Goal: Information Seeking & Learning: Learn about a topic

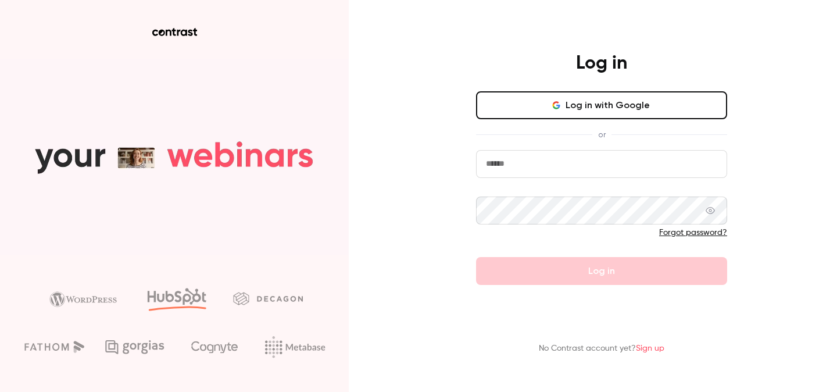
click at [521, 103] on button "Log in with Google" at bounding box center [601, 105] width 251 height 28
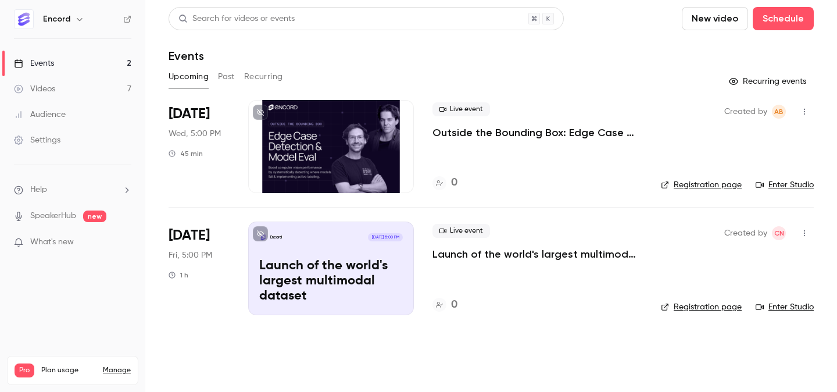
click at [223, 75] on button "Past" at bounding box center [226, 76] width 17 height 19
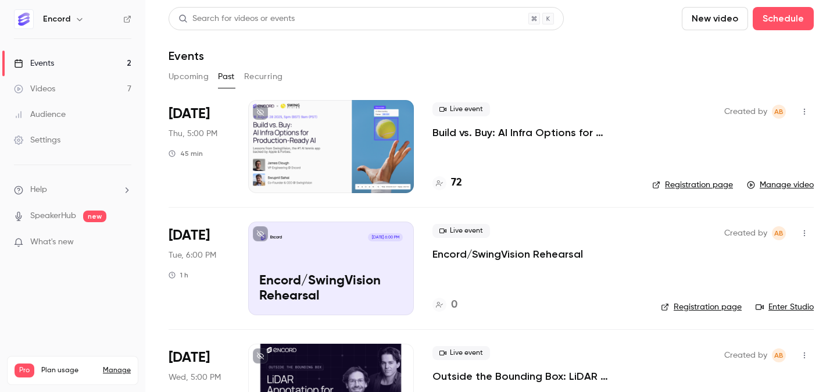
click at [519, 133] on p "Build vs. Buy: AI Infra Options for Production-Ready AI" at bounding box center [532, 133] width 201 height 14
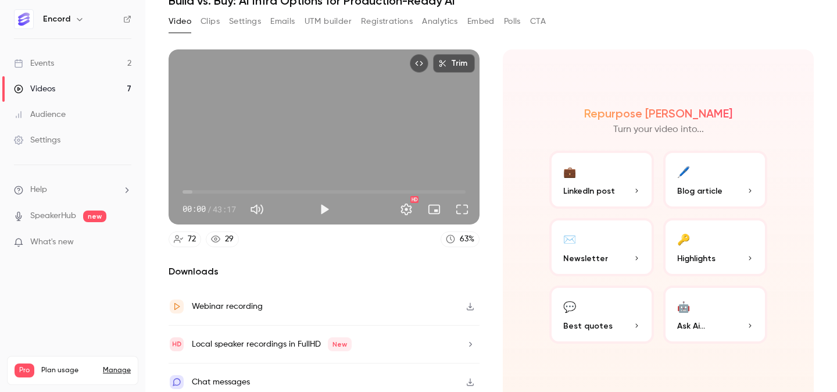
scroll to position [64, 0]
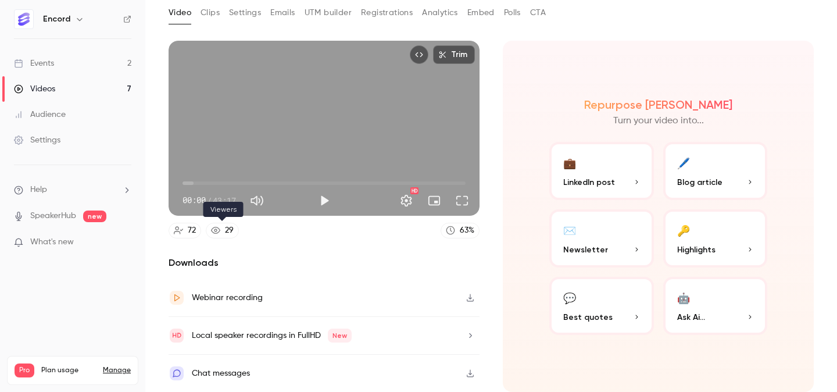
click at [225, 233] on div "29" at bounding box center [229, 230] width 9 height 12
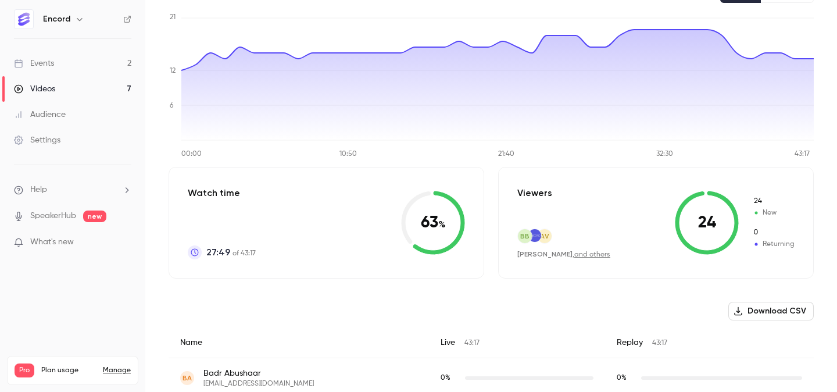
scroll to position [122, 0]
click at [796, 311] on button "Download CSV" at bounding box center [770, 310] width 85 height 19
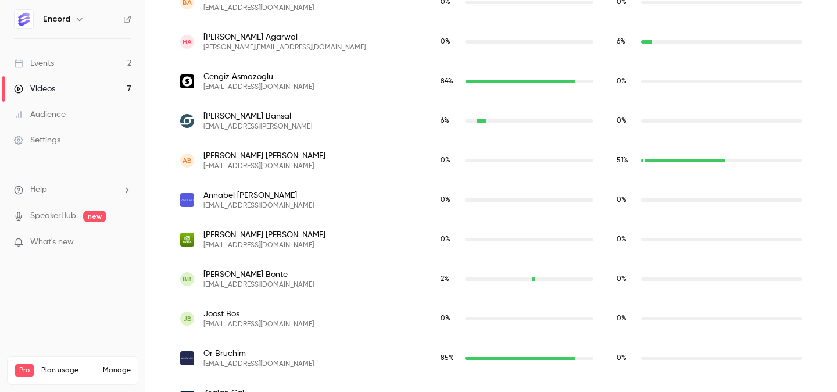
scroll to position [246, 0]
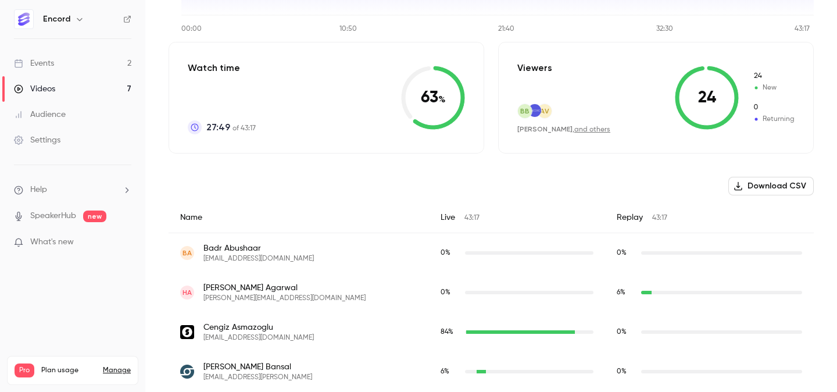
click at [67, 116] on link "Audience" at bounding box center [72, 115] width 145 height 26
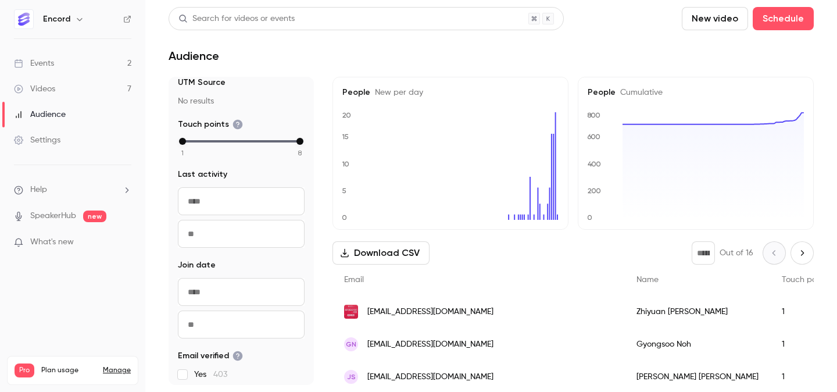
scroll to position [140, 0]
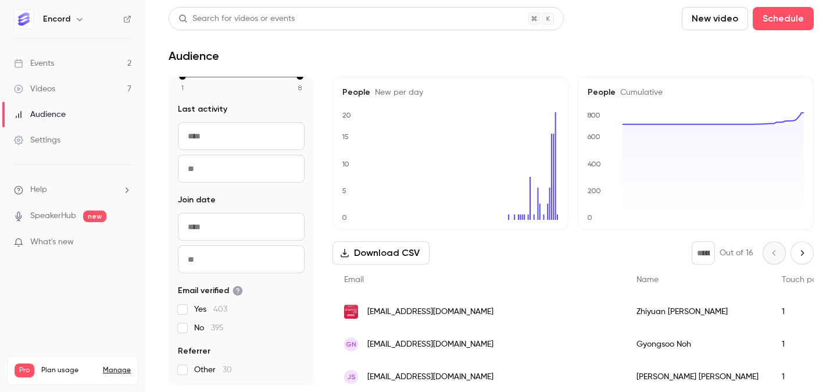
click at [58, 65] on link "Events 2" at bounding box center [72, 64] width 145 height 26
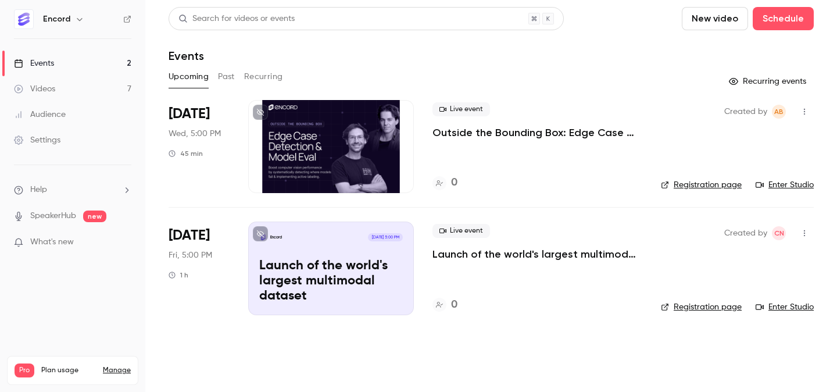
click at [215, 73] on div "Upcoming Past Recurring" at bounding box center [491, 76] width 645 height 19
click at [228, 76] on button "Past" at bounding box center [226, 76] width 17 height 19
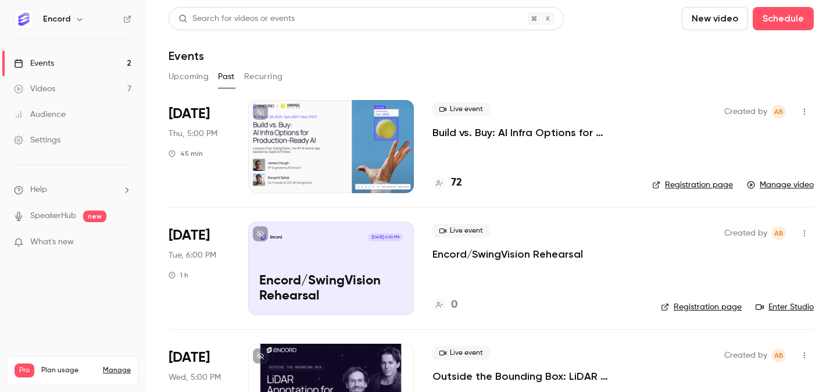
click at [315, 149] on div at bounding box center [331, 146] width 166 height 93
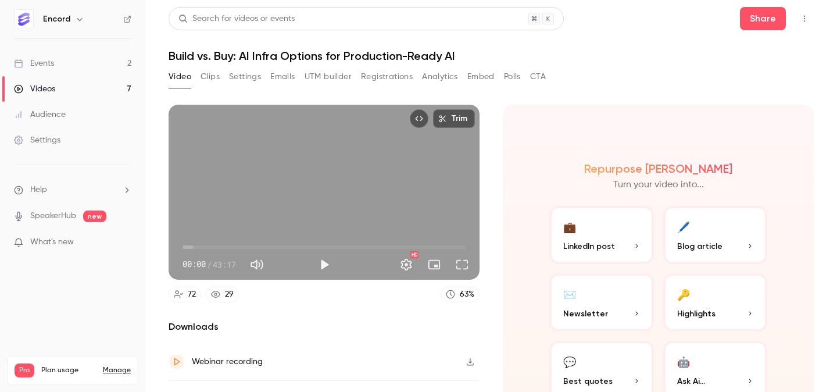
click at [370, 78] on button "Registrations" at bounding box center [387, 76] width 52 height 19
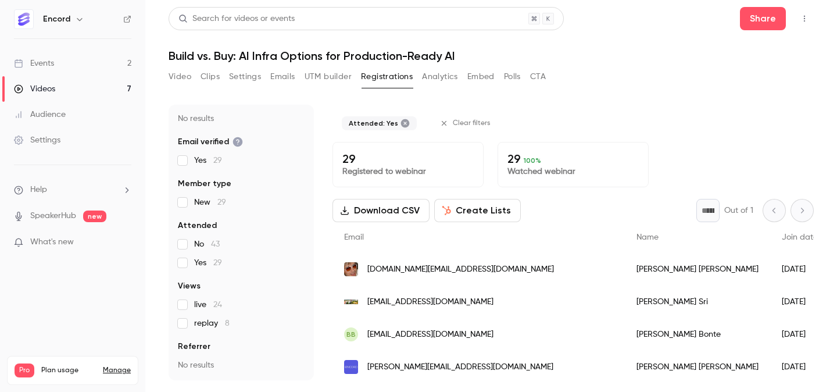
scroll to position [85, 0]
click at [401, 212] on button "Download CSV" at bounding box center [380, 210] width 97 height 23
click at [59, 66] on link "Events 2" at bounding box center [72, 64] width 145 height 26
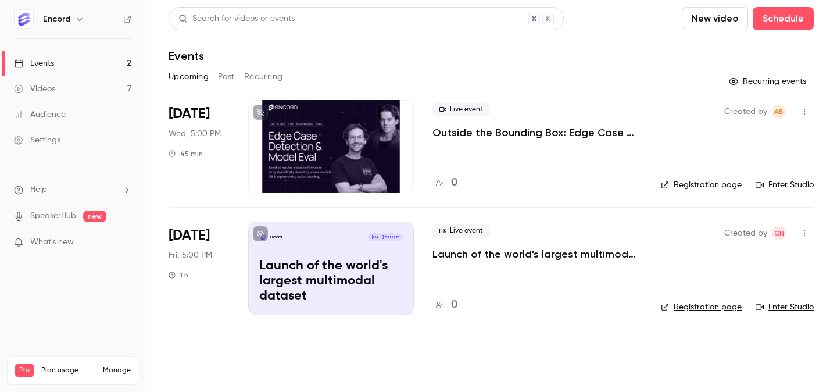
click at [220, 74] on button "Past" at bounding box center [226, 76] width 17 height 19
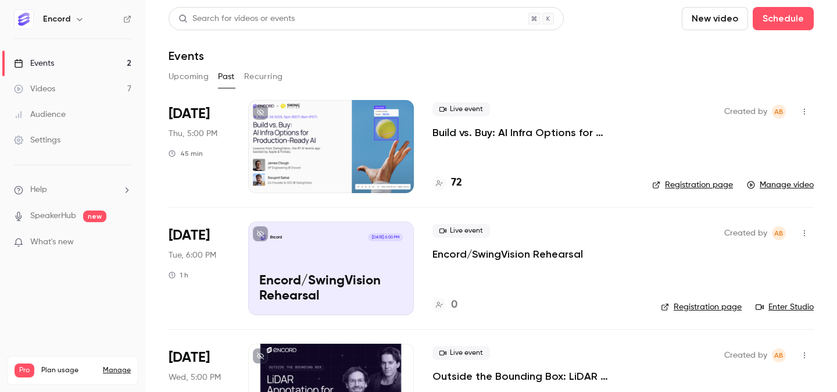
click at [496, 135] on p "Build vs. Buy: AI Infra Options for Production-Ready AI" at bounding box center [532, 133] width 201 height 14
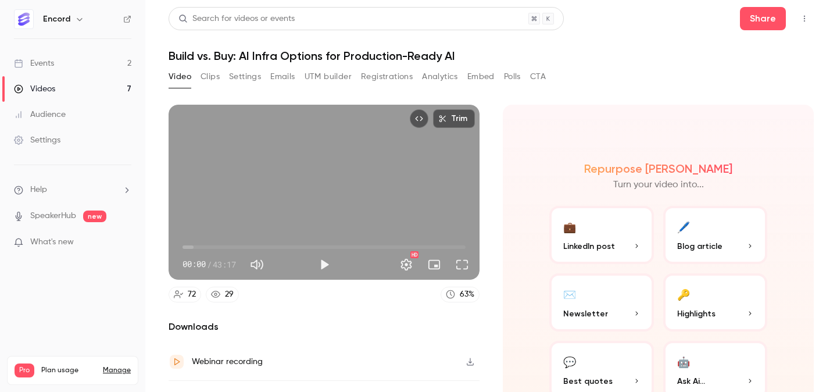
scroll to position [64, 0]
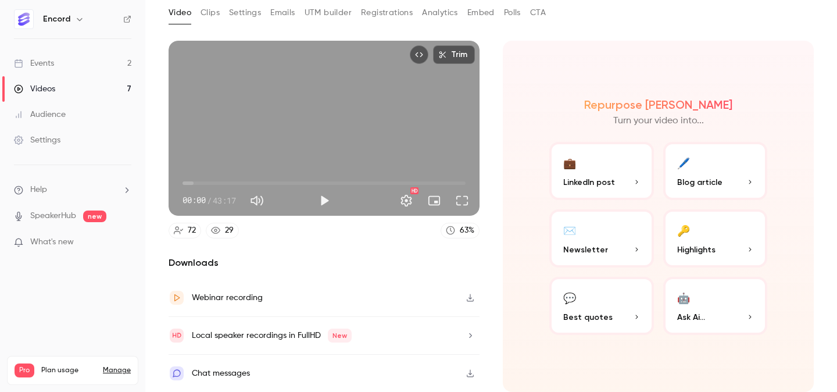
click at [467, 294] on icon "button" at bounding box center [470, 298] width 9 height 8
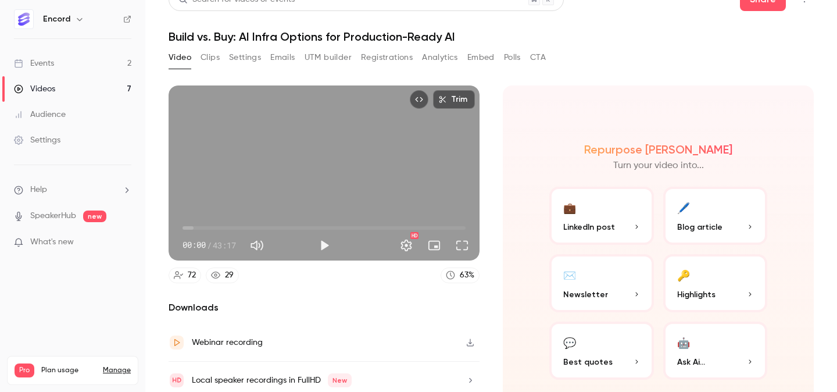
click at [210, 55] on button "Clips" at bounding box center [210, 57] width 19 height 19
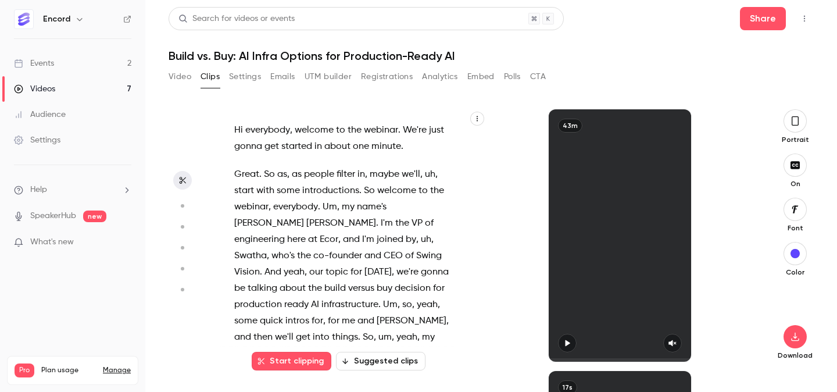
click at [297, 149] on span "started" at bounding box center [296, 146] width 31 height 16
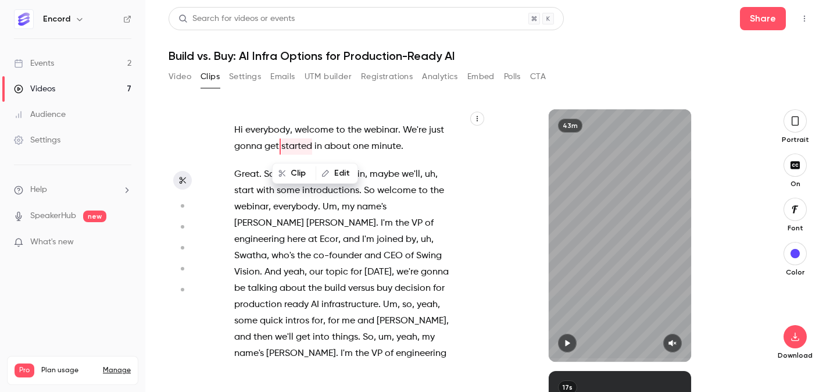
click at [277, 124] on span "everybody" at bounding box center [267, 130] width 45 height 16
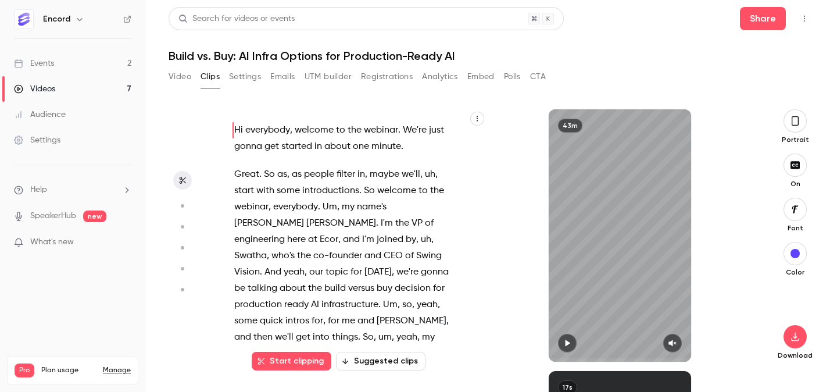
click at [275, 129] on span "everybody" at bounding box center [267, 130] width 45 height 16
type input "*"
click at [239, 123] on span "Hi" at bounding box center [238, 130] width 9 height 16
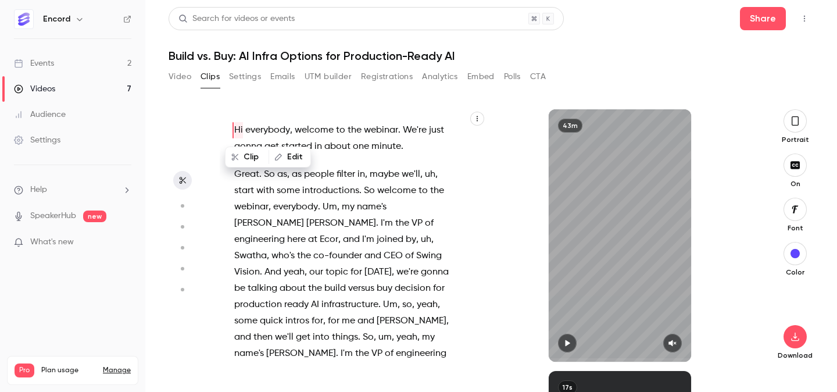
click at [239, 133] on span "Hi" at bounding box center [238, 130] width 9 height 16
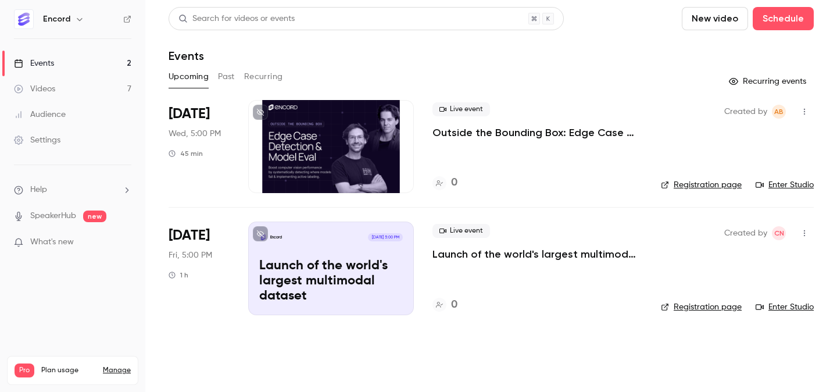
click at [222, 69] on button "Past" at bounding box center [226, 76] width 17 height 19
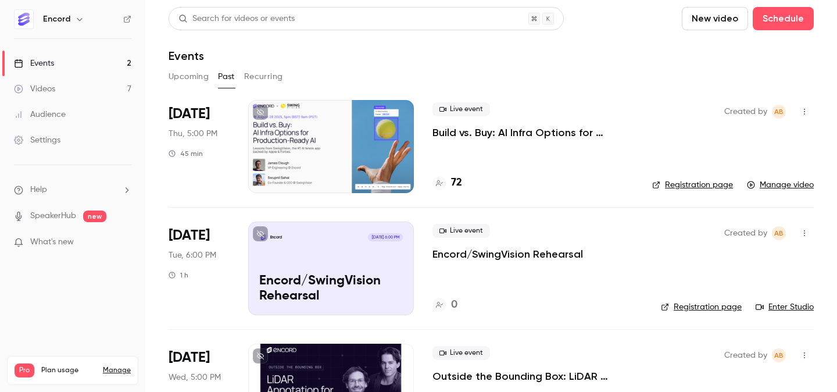
click at [459, 138] on p "Build vs. Buy: AI Infra Options for Production-Ready AI" at bounding box center [532, 133] width 201 height 14
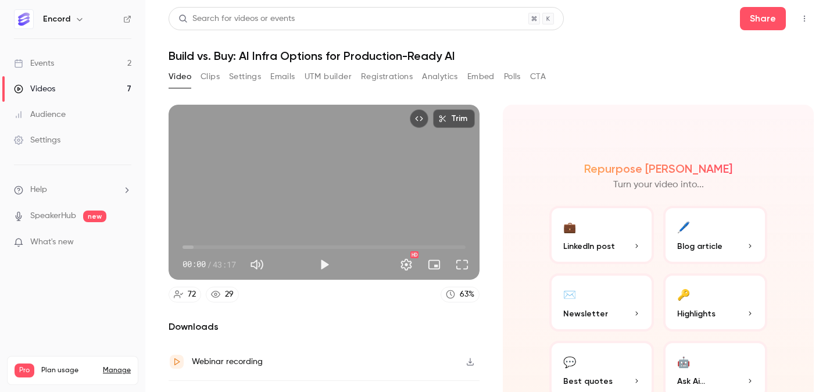
click at [216, 77] on button "Clips" at bounding box center [210, 76] width 19 height 19
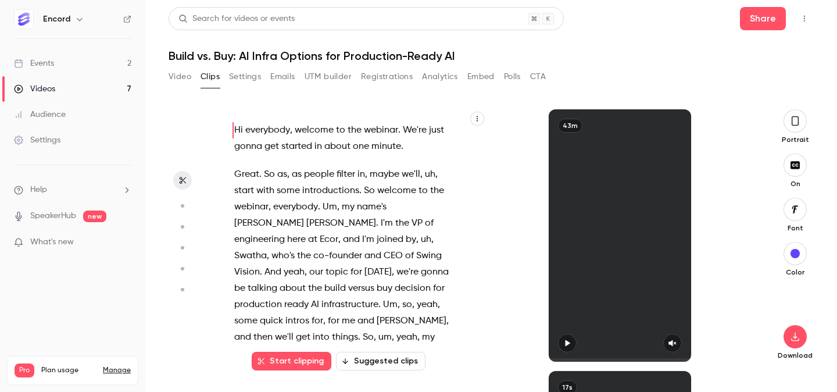
click at [258, 146] on span "gonna" at bounding box center [248, 146] width 28 height 16
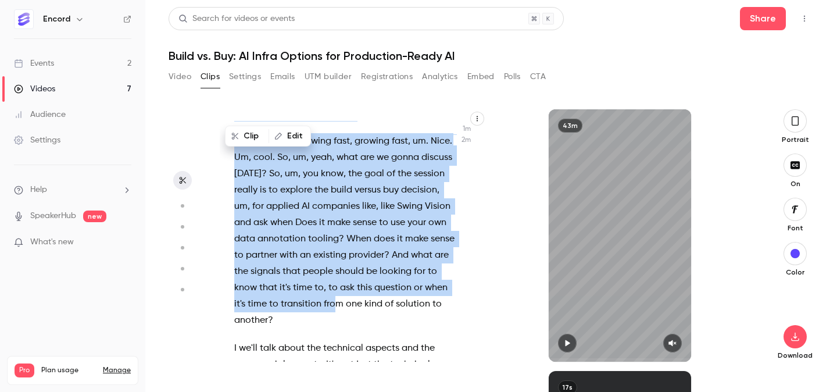
scroll to position [872, 0]
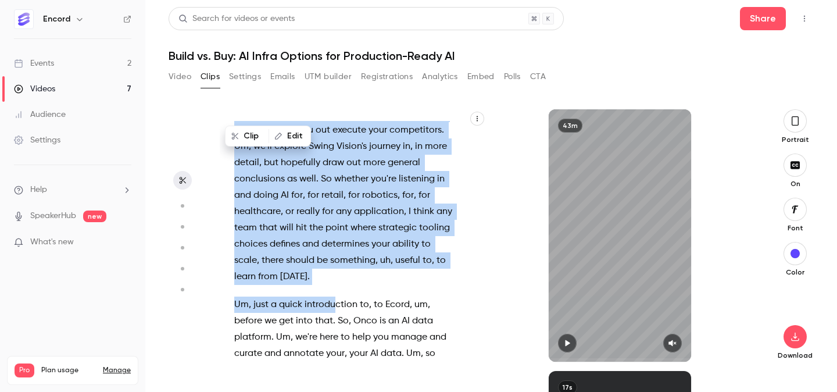
drag, startPoint x: 236, startPoint y: 126, endPoint x: 335, endPoint y: 276, distance: 179.6
click at [382, 233] on div "Hi everybody , welcome to the webinar . We're just gonna get started in about o…" at bounding box center [350, 241] width 261 height 241
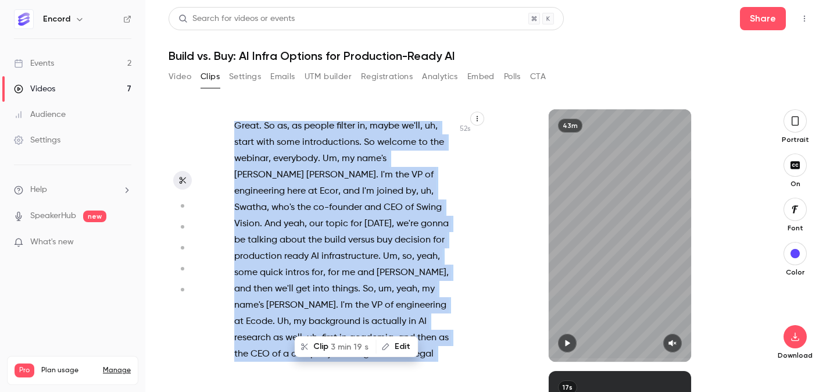
scroll to position [0, 0]
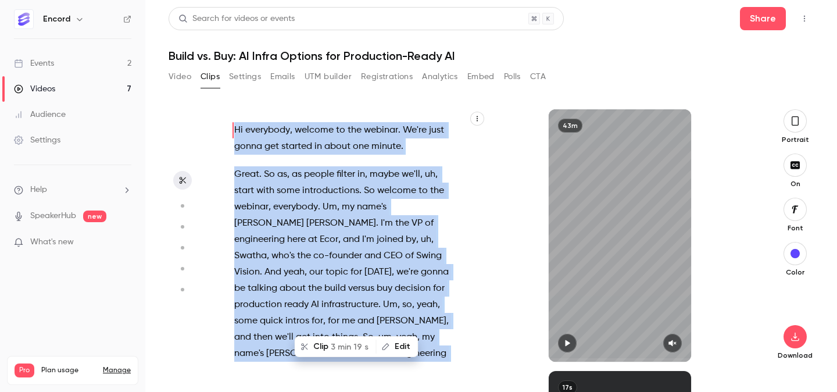
click at [364, 184] on span "So" at bounding box center [369, 191] width 11 height 16
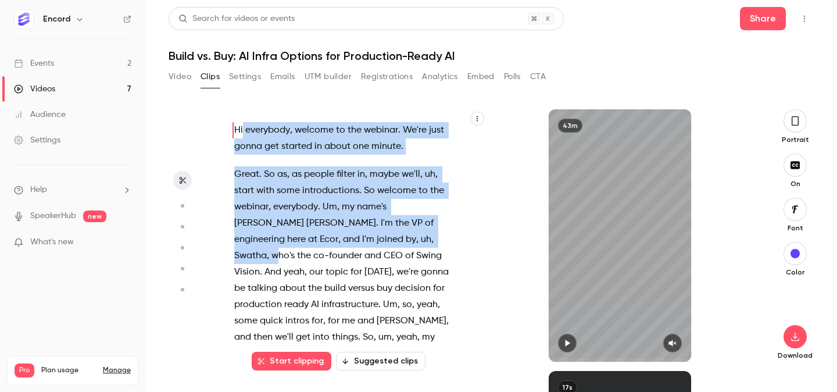
drag, startPoint x: 233, startPoint y: 125, endPoint x: 338, endPoint y: 237, distance: 153.8
click at [338, 237] on div "Hi everybody , welcome to the webinar . We're just gonna get started in about o…" at bounding box center [350, 241] width 261 height 241
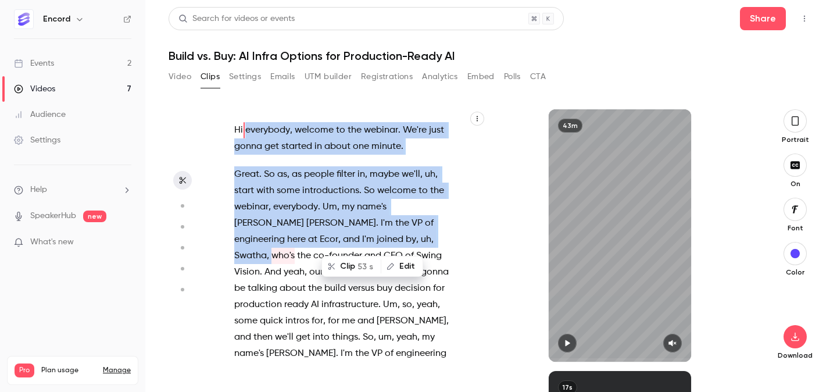
click at [286, 144] on span "started" at bounding box center [296, 146] width 31 height 16
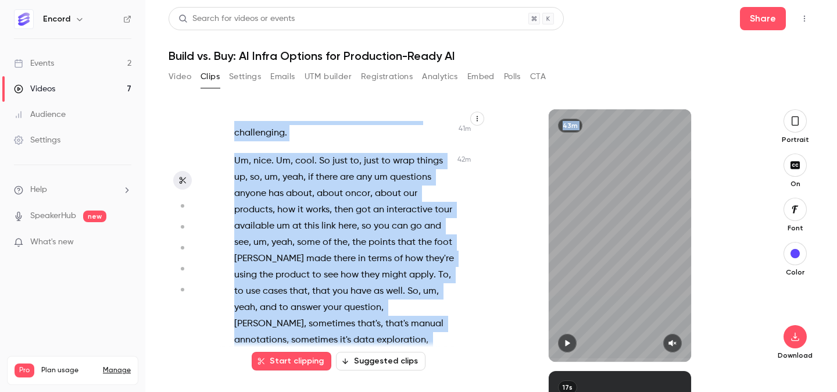
scroll to position [16218, 0]
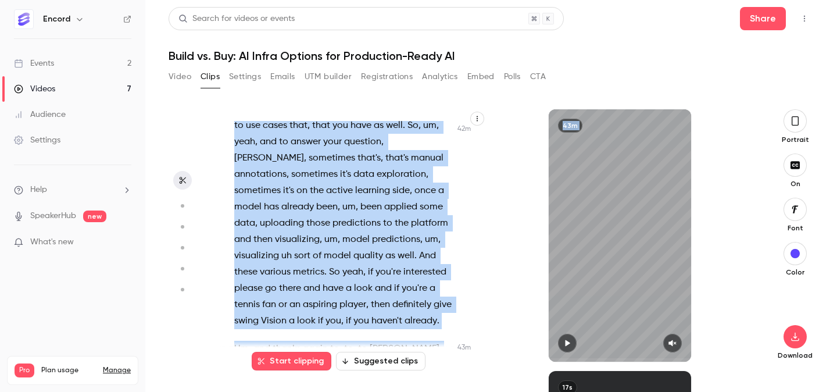
drag, startPoint x: 270, startPoint y: 163, endPoint x: 335, endPoint y: 399, distance: 244.8
click at [335, 391] on html "Encord Events 2 Videos 7 Audience Settings Help SpeakerHub new What's new Pro P…" at bounding box center [418, 196] width 837 height 392
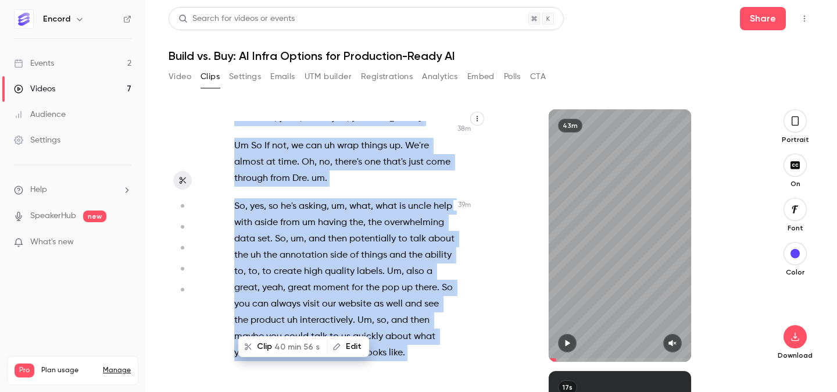
copy div "So , um , you know , the goal of the session really is to explore the build ver…"
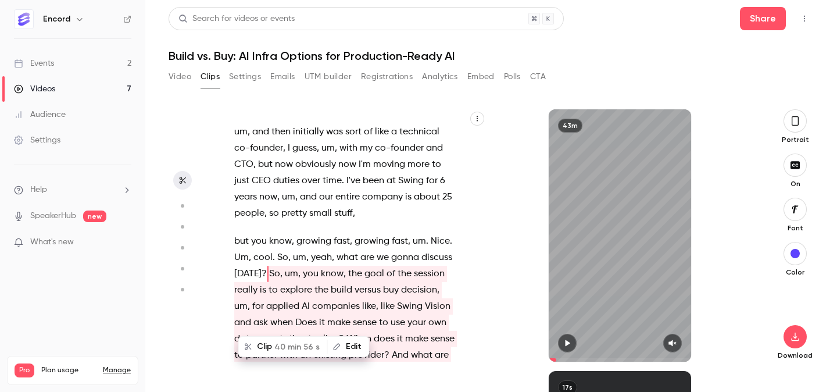
click at [351, 233] on span "," at bounding box center [351, 241] width 2 height 16
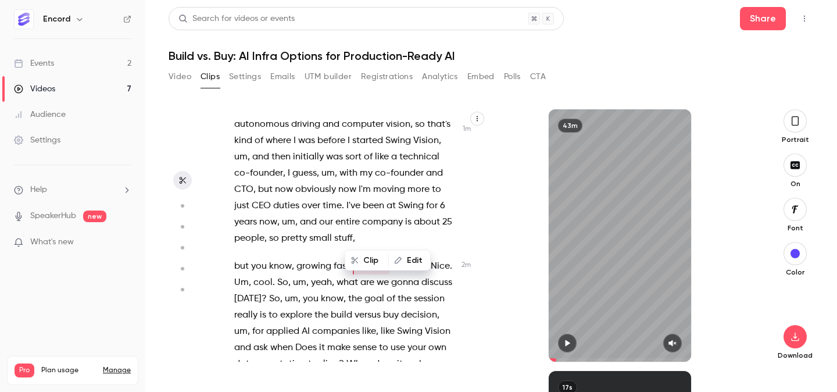
scroll to position [440, 0]
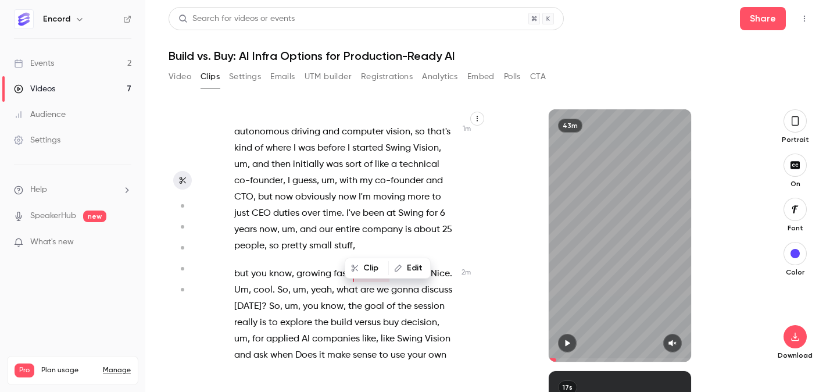
type input "*****"
